Goal: Navigation & Orientation: Find specific page/section

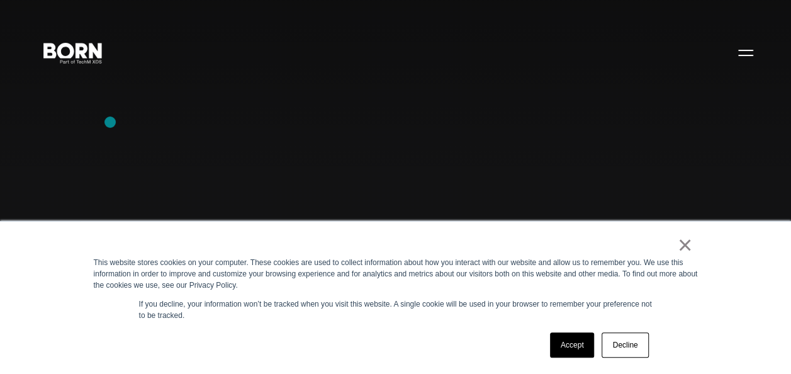
click at [110, 122] on div "Combining creative, content, and commerce to drive change. Imagine, build, and …" at bounding box center [395, 187] width 791 height 374
click at [120, 127] on div "Combining creative, content, and commerce to drive change. Imagine, build, and …" at bounding box center [395, 187] width 791 height 374
click at [125, 119] on div "Combining creative, content, and commerce to drive change. Imagine, build, and …" at bounding box center [395, 187] width 791 height 374
click at [113, 133] on div "Combining creative, content, and commerce to drive change. Imagine, build, and …" at bounding box center [395, 187] width 791 height 374
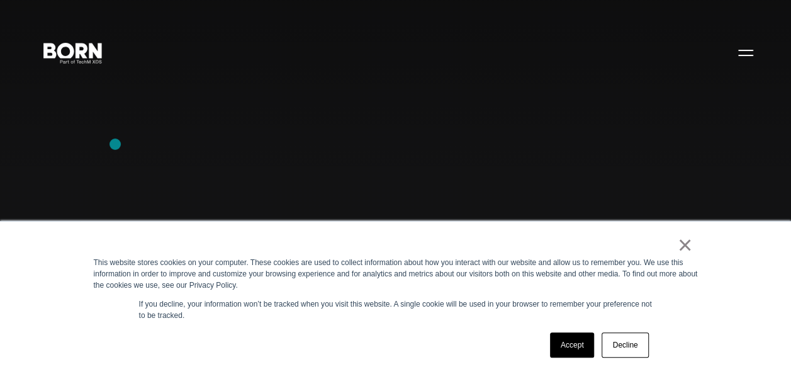
click at [115, 144] on div "Combining creative, content, and commerce to drive change. Imagine, build, and …" at bounding box center [395, 187] width 791 height 374
click at [115, 162] on div "Combining creative, content, and commerce to drive change. Imagine, build, and …" at bounding box center [395, 187] width 791 height 374
click at [110, 169] on div "Combining creative, content, and commerce to drive change. Imagine, build, and …" at bounding box center [395, 187] width 791 height 374
click at [57, 248] on div "× This website stores cookies on your computer. These cookies are used to colle…" at bounding box center [395, 297] width 791 height 153
click at [113, 187] on div "Combining creative, content, and commerce to drive change. Imagine, build, and …" at bounding box center [395, 187] width 791 height 374
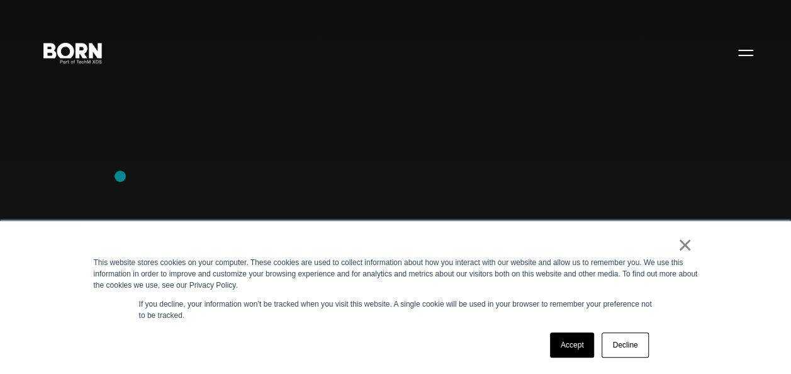
click at [120, 176] on div "Combining creative, content, and commerce to drive change. Imagine, build, and …" at bounding box center [395, 187] width 791 height 374
click at [136, 175] on div "Combining creative, content, and commerce to drive change. Imagine, build, and …" at bounding box center [395, 187] width 791 height 374
click at [135, 164] on div "Combining creative, content, and commerce to drive change. Imagine, build, and …" at bounding box center [395, 187] width 791 height 374
click at [48, 253] on div "× This website stores cookies on your computer. These cookies are used to colle…" at bounding box center [395, 297] width 791 height 153
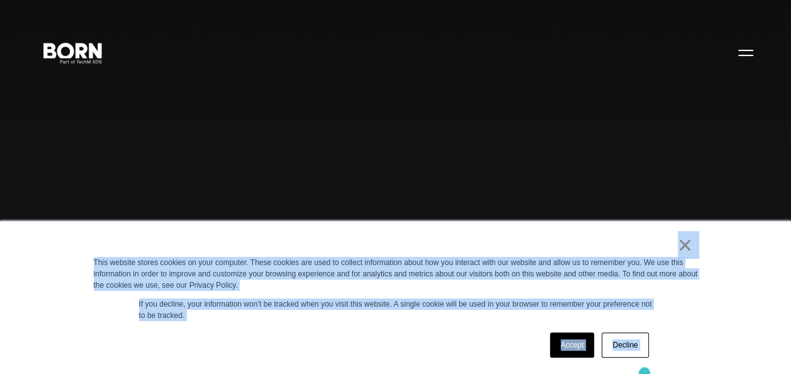
drag, startPoint x: 48, startPoint y: 253, endPoint x: 672, endPoint y: 384, distance: 637.3
click at [413, 340] on div "Accept Decline" at bounding box center [373, 345] width 559 height 33
drag, startPoint x: 68, startPoint y: 247, endPoint x: 673, endPoint y: 354, distance: 614.8
click at [673, 354] on div "× This website stores cookies on your computer. These cookies are used to colle…" at bounding box center [395, 297] width 791 height 153
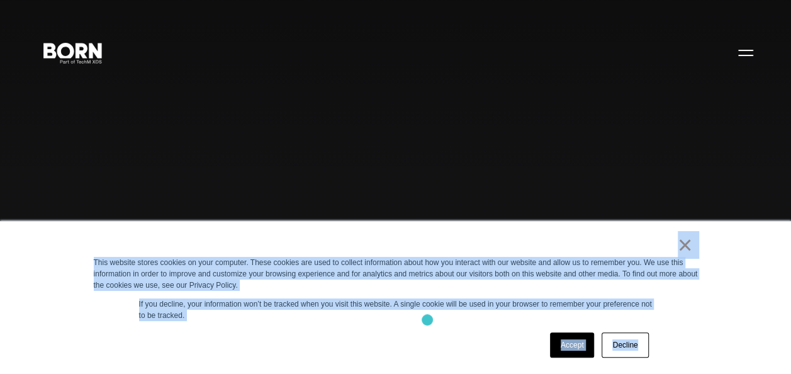
click at [427, 320] on p "If you decline, your information won’t be tracked when you visit this website. …" at bounding box center [396, 309] width 514 height 23
drag, startPoint x: 68, startPoint y: 250, endPoint x: 518, endPoint y: 391, distance: 471.6
drag, startPoint x: 518, startPoint y: 391, endPoint x: 391, endPoint y: 335, distance: 139.2
click at [391, 335] on div "Accept Decline" at bounding box center [373, 345] width 559 height 33
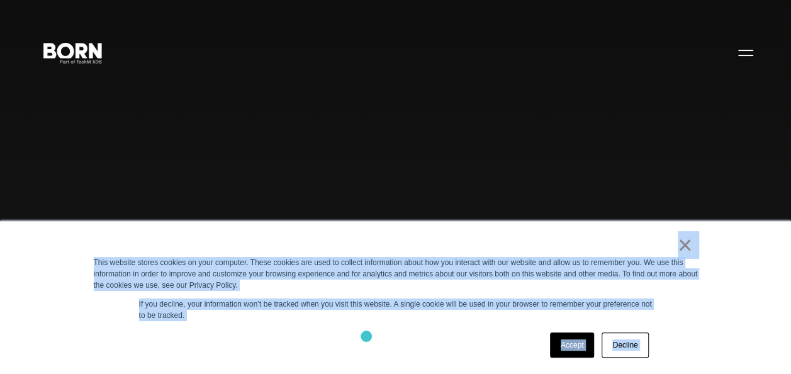
click at [366, 336] on div "Accept Decline" at bounding box center [373, 345] width 559 height 33
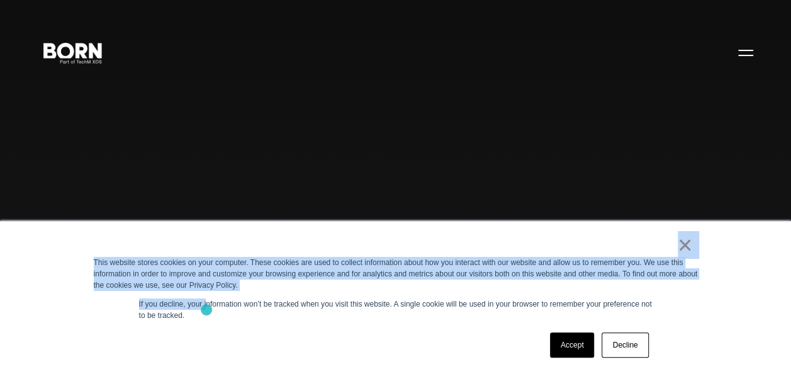
drag, startPoint x: 95, startPoint y: 249, endPoint x: 208, endPoint y: 310, distance: 128.1
click at [208, 310] on div "× This website stores cookies on your computer. These cookies are used to colle…" at bounding box center [395, 298] width 629 height 152
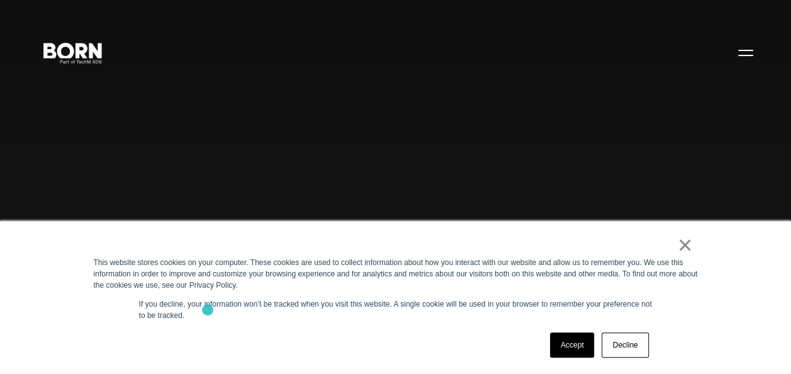
drag, startPoint x: 208, startPoint y: 310, endPoint x: 275, endPoint y: 318, distance: 67.9
click at [275, 318] on p "If you decline, your information won’t be tracked when you visit this website. …" at bounding box center [396, 309] width 514 height 23
click at [126, 174] on div "Combining creative, content, and commerce to drive change. Imagine, build, and …" at bounding box center [395, 187] width 791 height 374
click at [99, 111] on div "Combining creative, content, and commerce to drive change. Imagine, build, and …" at bounding box center [395, 187] width 791 height 374
click at [126, 189] on div "Combining creative, content, and commerce to drive change. Imagine, build, and …" at bounding box center [395, 187] width 791 height 374
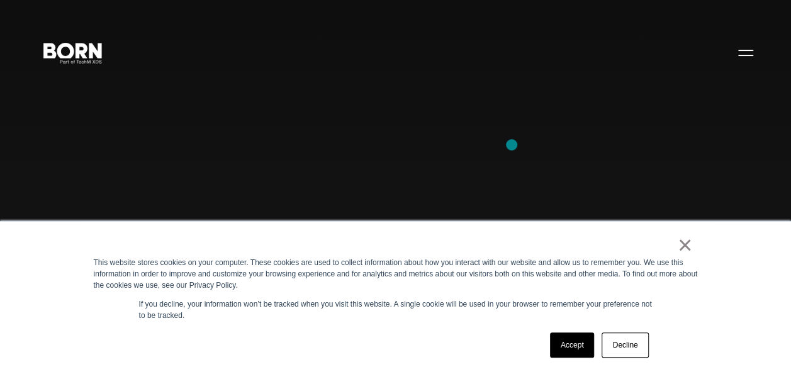
click at [512, 145] on div "Combining creative, content, and commerce to drive change. Imagine, build, and …" at bounding box center [395, 187] width 791 height 374
click at [91, 205] on div "Combining creative, content, and commerce to drive change. Imagine, build, and …" at bounding box center [395, 187] width 791 height 374
click at [101, 243] on div "×" at bounding box center [393, 248] width 599 height 18
click at [126, 196] on div "Combining creative, content, and commerce to drive change. Imagine, build, and …" at bounding box center [395, 187] width 791 height 374
